Goal: Ask a question

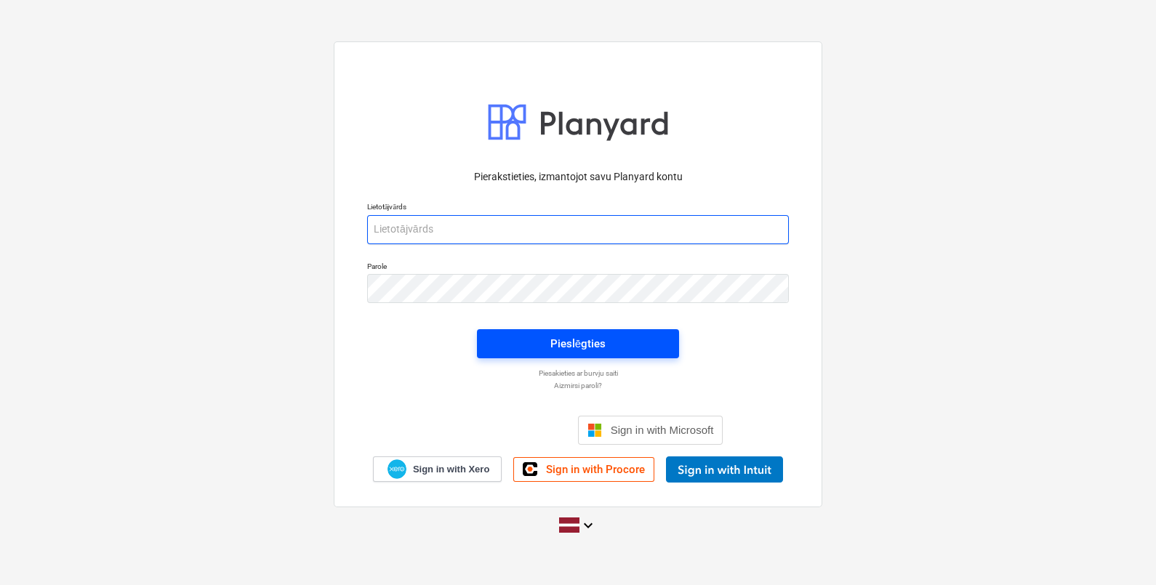
type input "[EMAIL_ADDRESS][DOMAIN_NAME]"
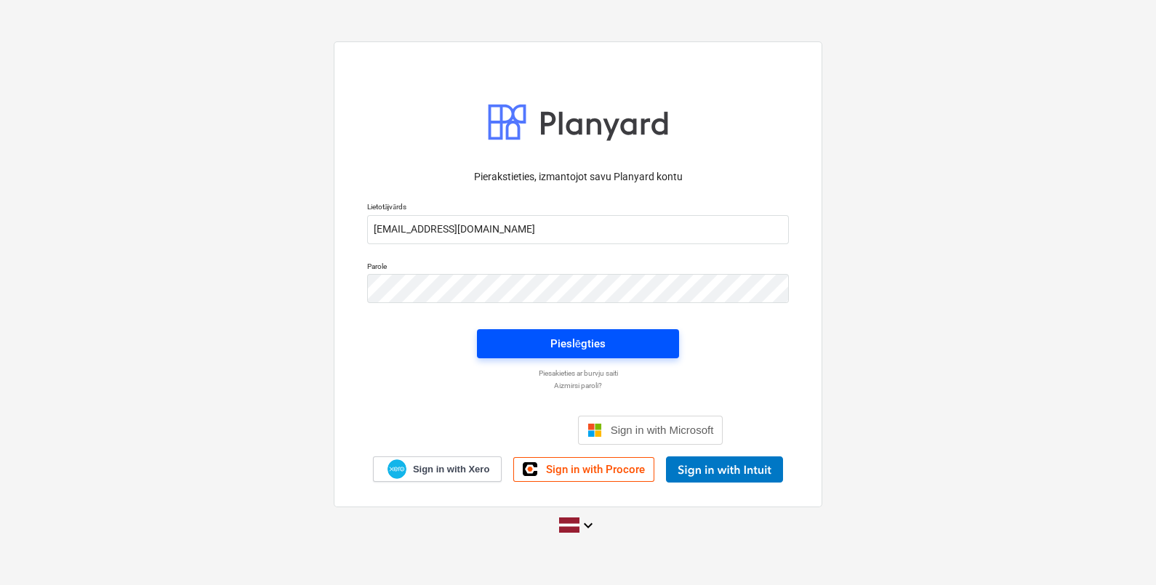
click at [640, 336] on span "Pieslēgties" at bounding box center [578, 344] width 167 height 19
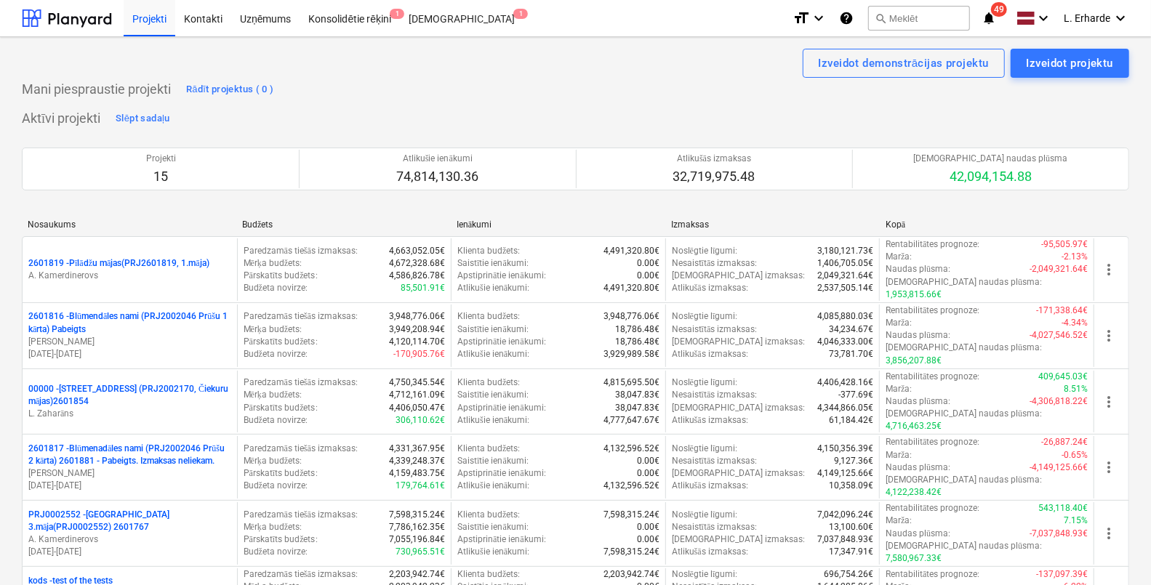
click at [847, 17] on icon "help" at bounding box center [846, 17] width 15 height 17
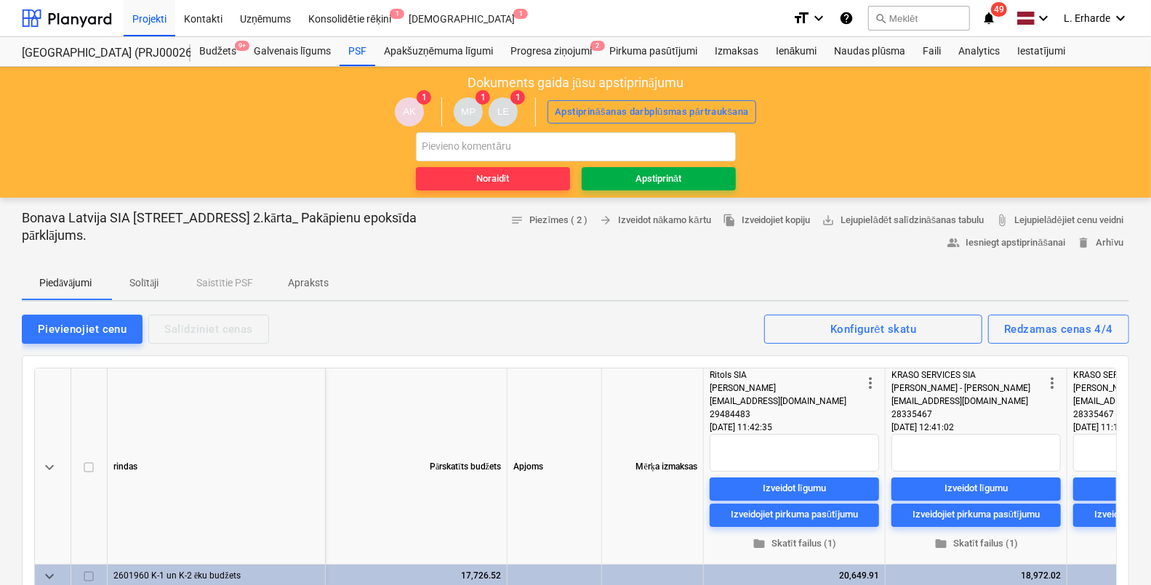
click at [652, 177] on div "Apstiprināt" at bounding box center [659, 179] width 46 height 17
type textarea "x"
